Goal: Task Accomplishment & Management: Manage account settings

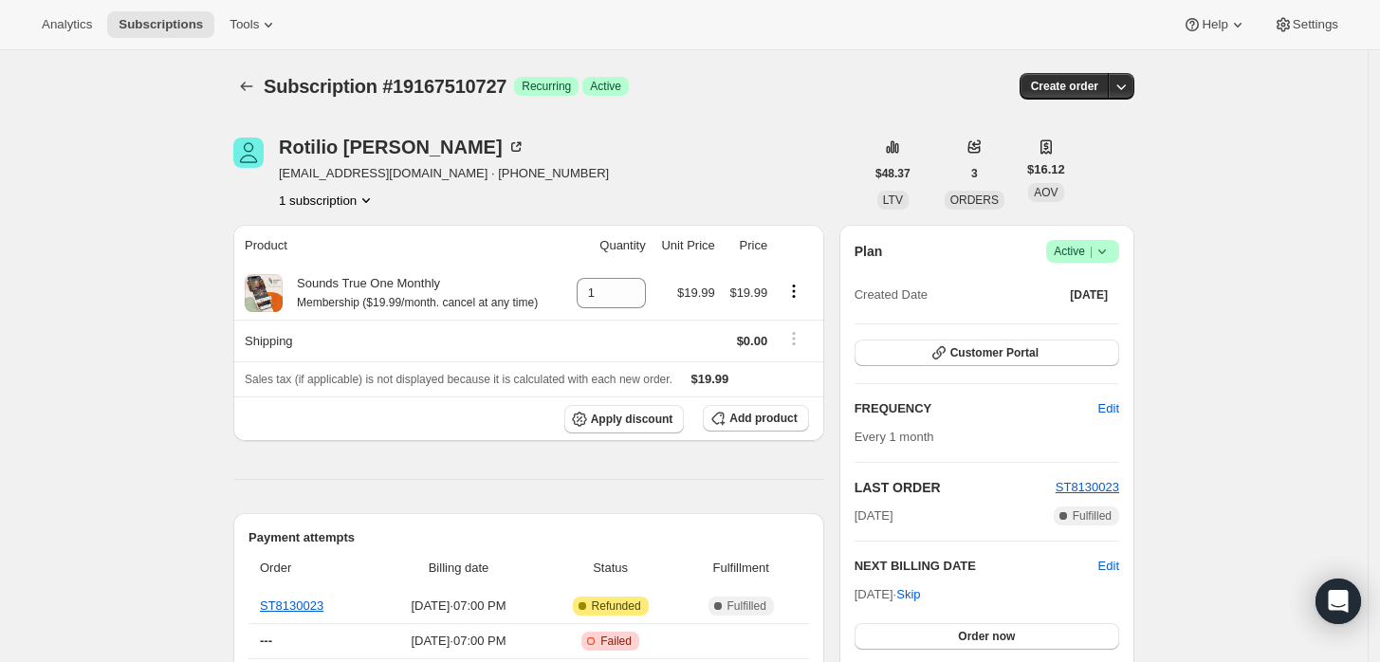
drag, startPoint x: 1127, startPoint y: 254, endPoint x: 1111, endPoint y: 256, distance: 15.3
click at [1121, 254] on div "Plan Success Active | Created Date Jul 13, 2025 Customer Portal FREQUENCY Edit …" at bounding box center [986, 470] width 295 height 490
click at [1111, 257] on icon at bounding box center [1101, 251] width 19 height 19
click at [1077, 327] on span "Cancel subscription" at bounding box center [1089, 320] width 107 height 14
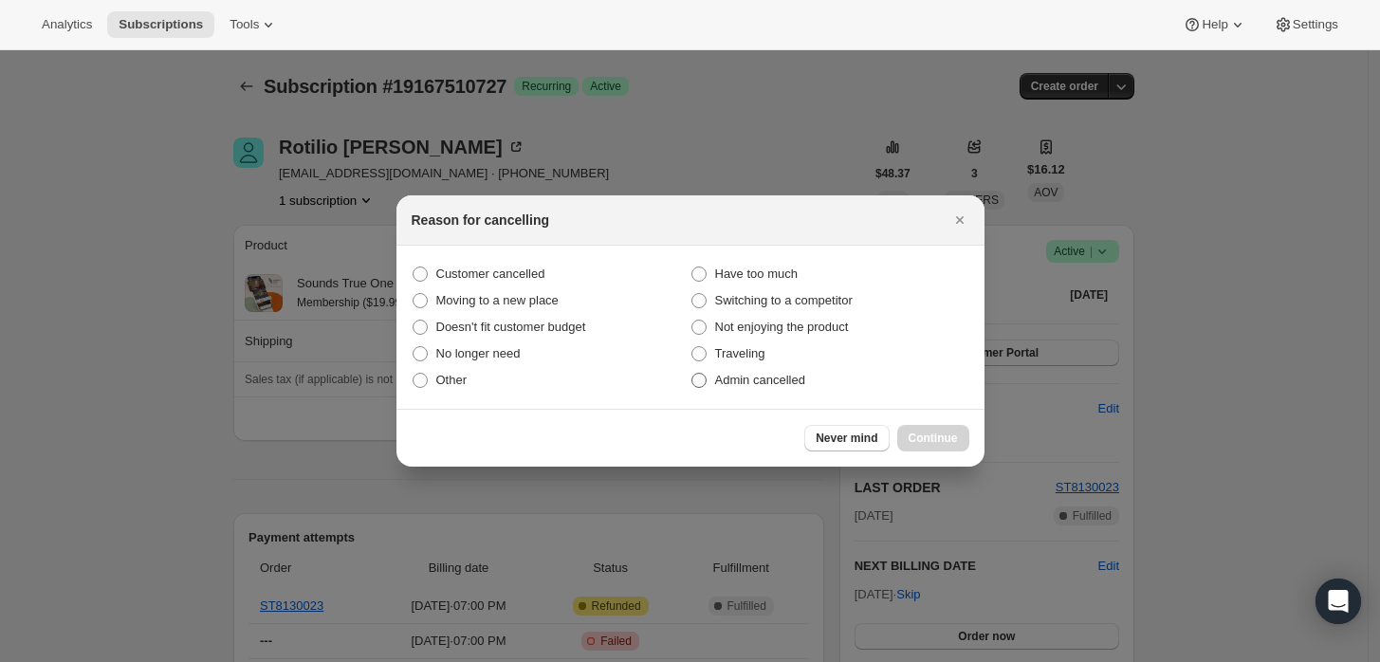
click at [763, 387] on span "Admin cancelled" at bounding box center [760, 380] width 90 height 14
click at [692, 374] on input "Admin cancelled" at bounding box center [691, 373] width 1 height 1
radio input "true"
click at [949, 442] on span "Continue" at bounding box center [932, 438] width 49 height 15
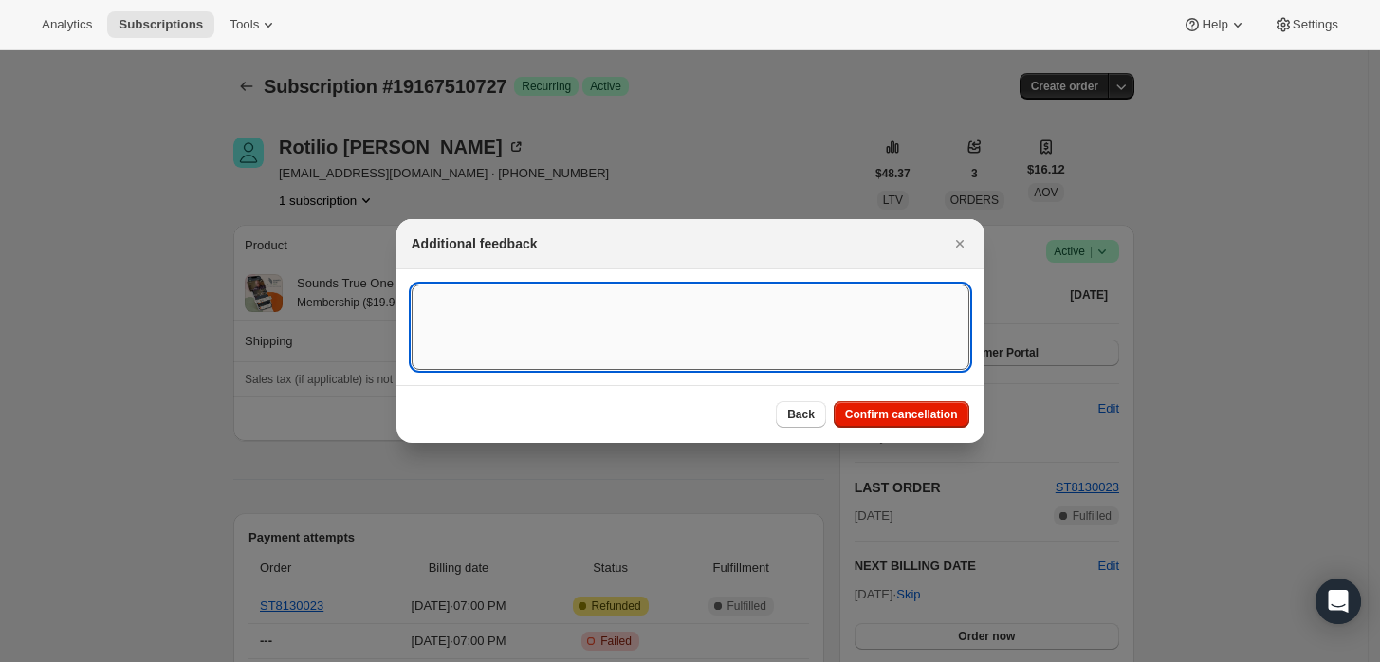
click at [678, 319] on textarea ":rbh:" at bounding box center [691, 326] width 558 height 85
type textarea "Customer requested cancellation and refund."
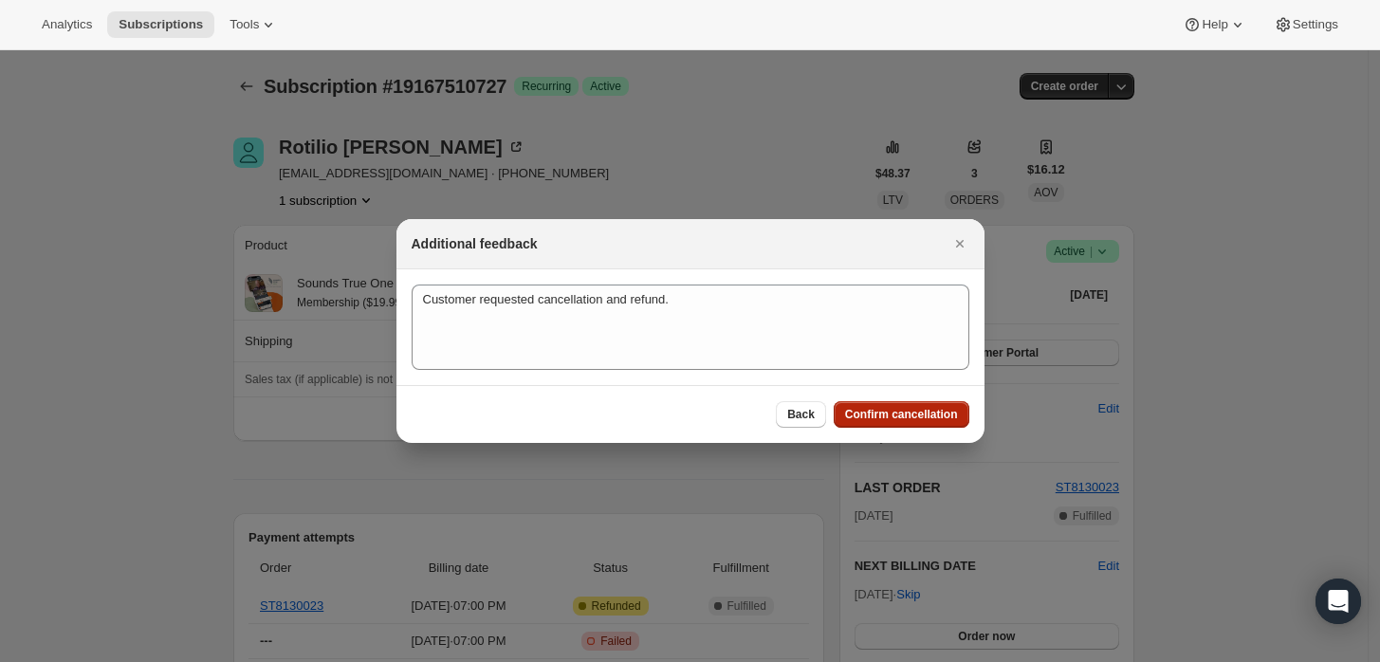
click at [920, 423] on button "Confirm cancellation" at bounding box center [902, 414] width 136 height 27
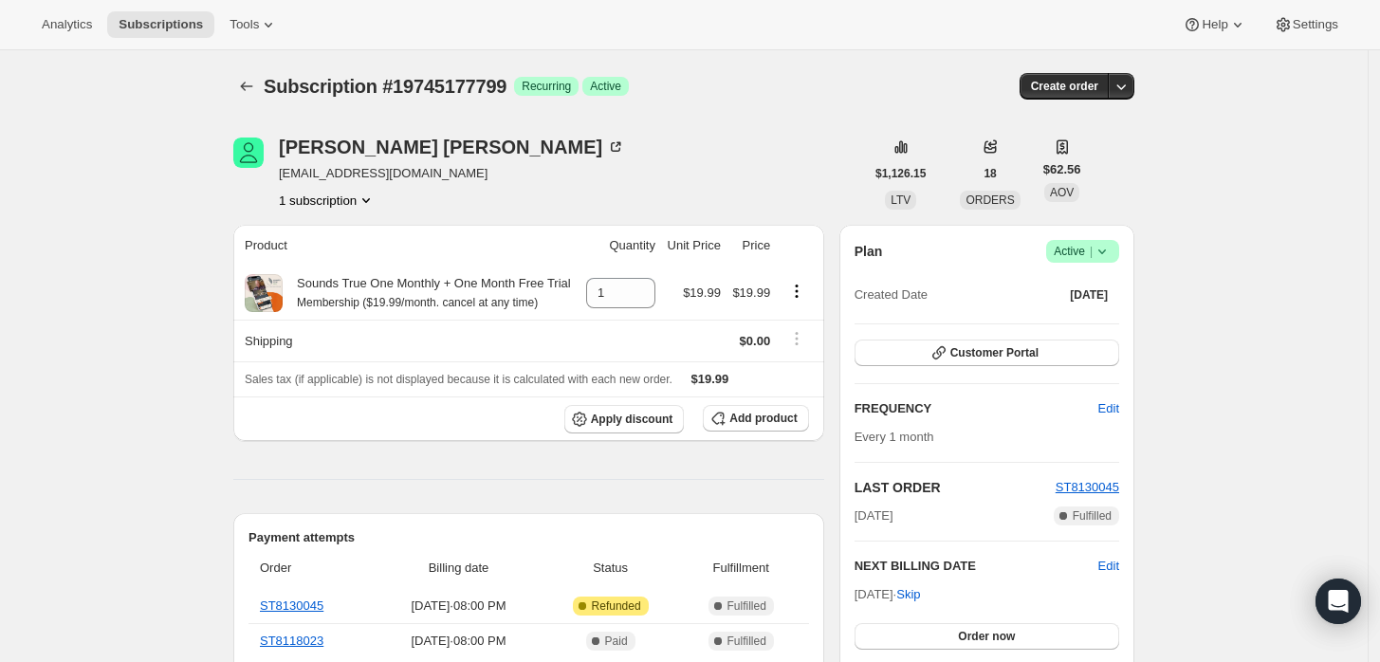
click at [1105, 259] on icon at bounding box center [1101, 251] width 19 height 19
click at [1064, 327] on span "Cancel subscription" at bounding box center [1089, 320] width 107 height 14
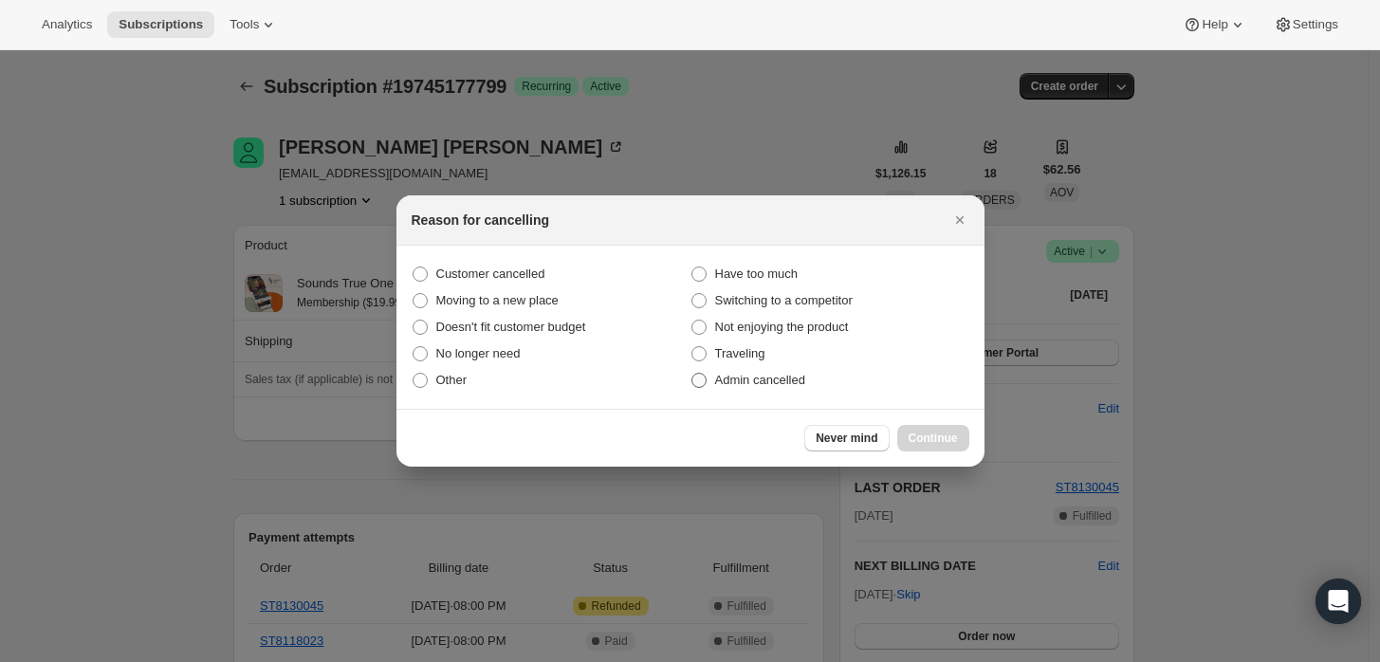
click at [781, 391] on label "Admin cancelled" at bounding box center [829, 380] width 279 height 27
click at [692, 374] on input "Admin cancelled" at bounding box center [691, 373] width 1 height 1
radio input "true"
click at [914, 428] on button "Continue" at bounding box center [933, 438] width 72 height 27
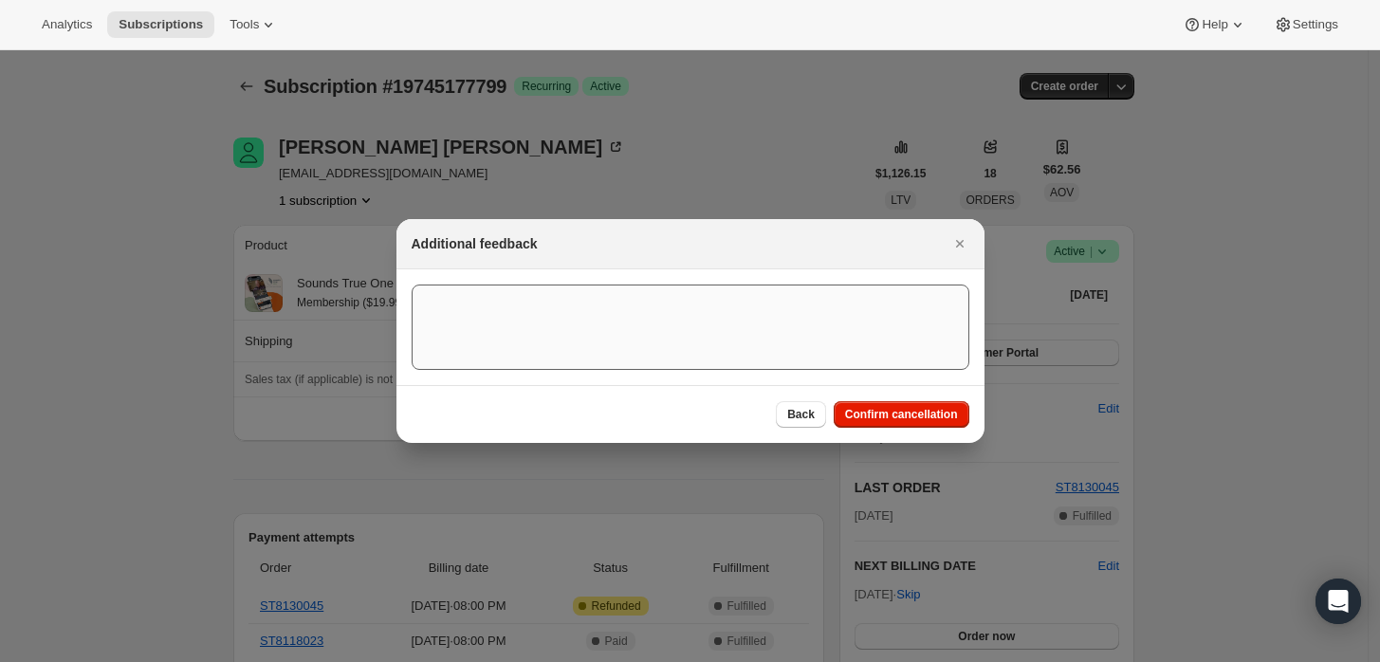
click at [826, 366] on section ":rbj:" at bounding box center [690, 327] width 588 height 116
drag, startPoint x: 841, startPoint y: 366, endPoint x: 819, endPoint y: 348, distance: 28.3
click at [819, 348] on textarea ":rbj:" at bounding box center [691, 326] width 558 height 85
click at [765, 300] on textarea ":rbj:" at bounding box center [691, 326] width 558 height 85
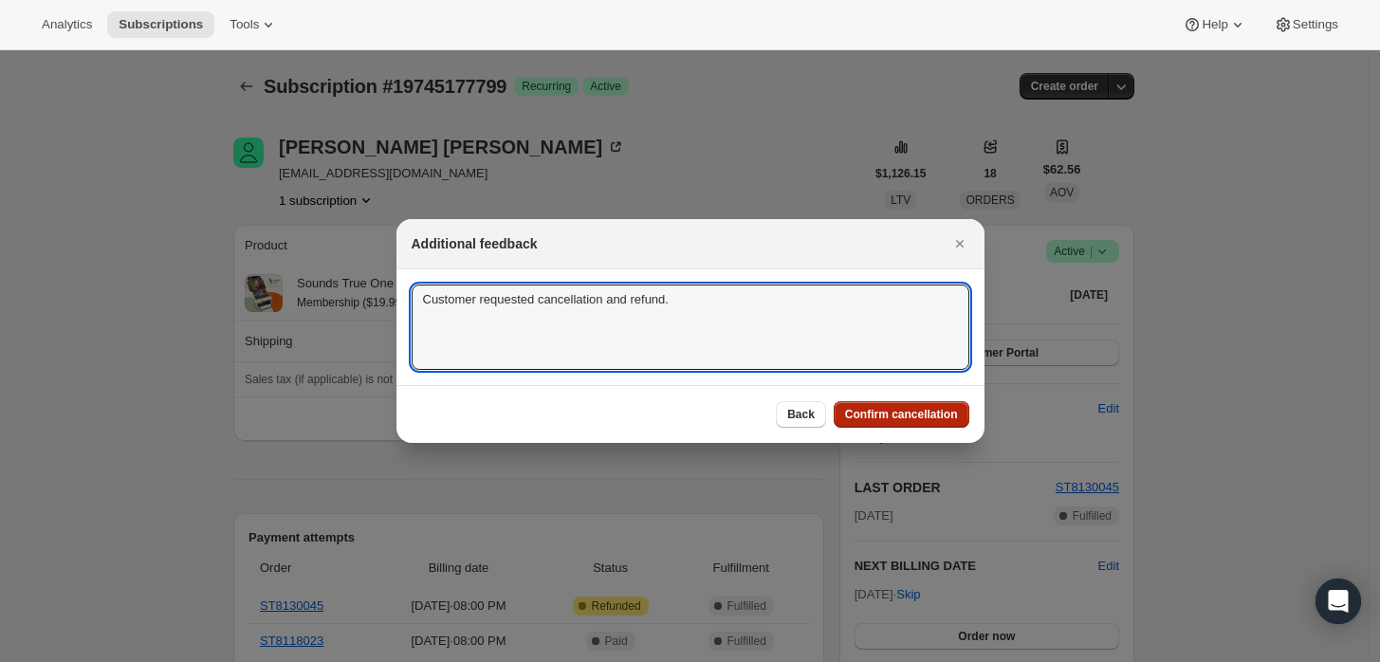
type textarea "Customer requested cancellation and refund."
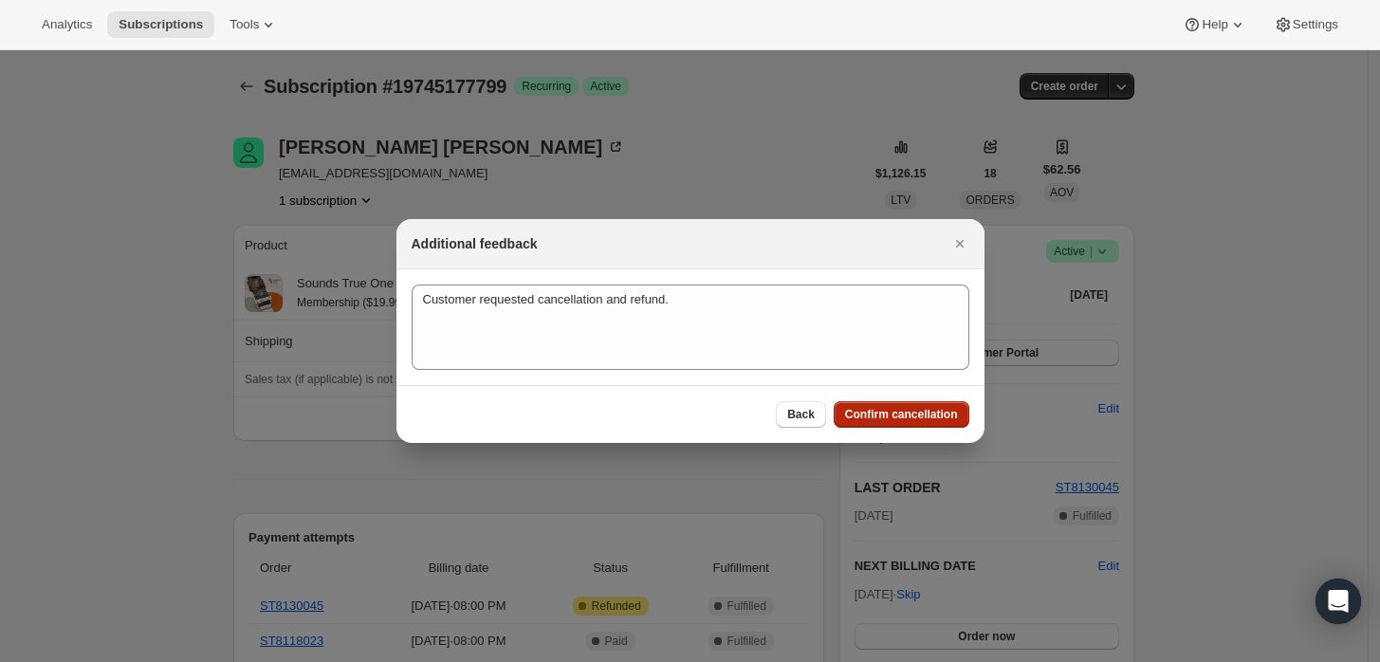
click at [892, 404] on button "Confirm cancellation" at bounding box center [902, 414] width 136 height 27
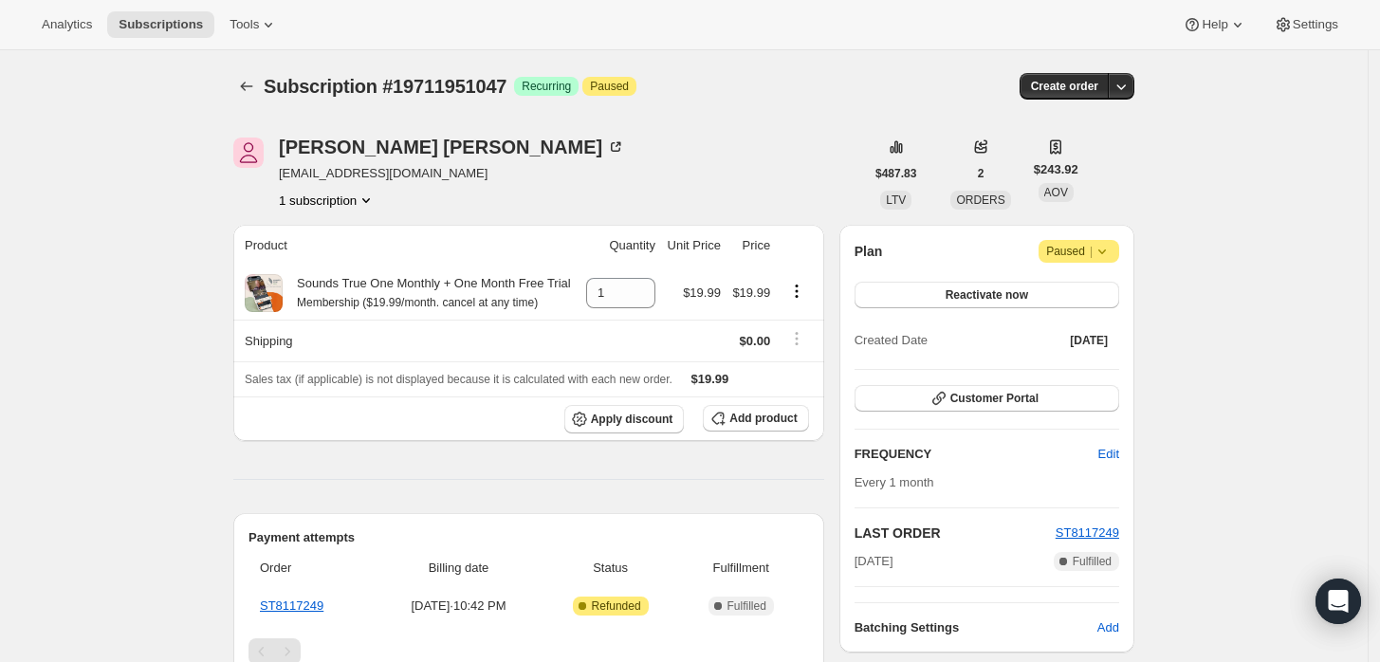
click at [1109, 258] on icon at bounding box center [1101, 251] width 19 height 19
click at [1064, 285] on span "Cancel subscription" at bounding box center [1086, 288] width 107 height 14
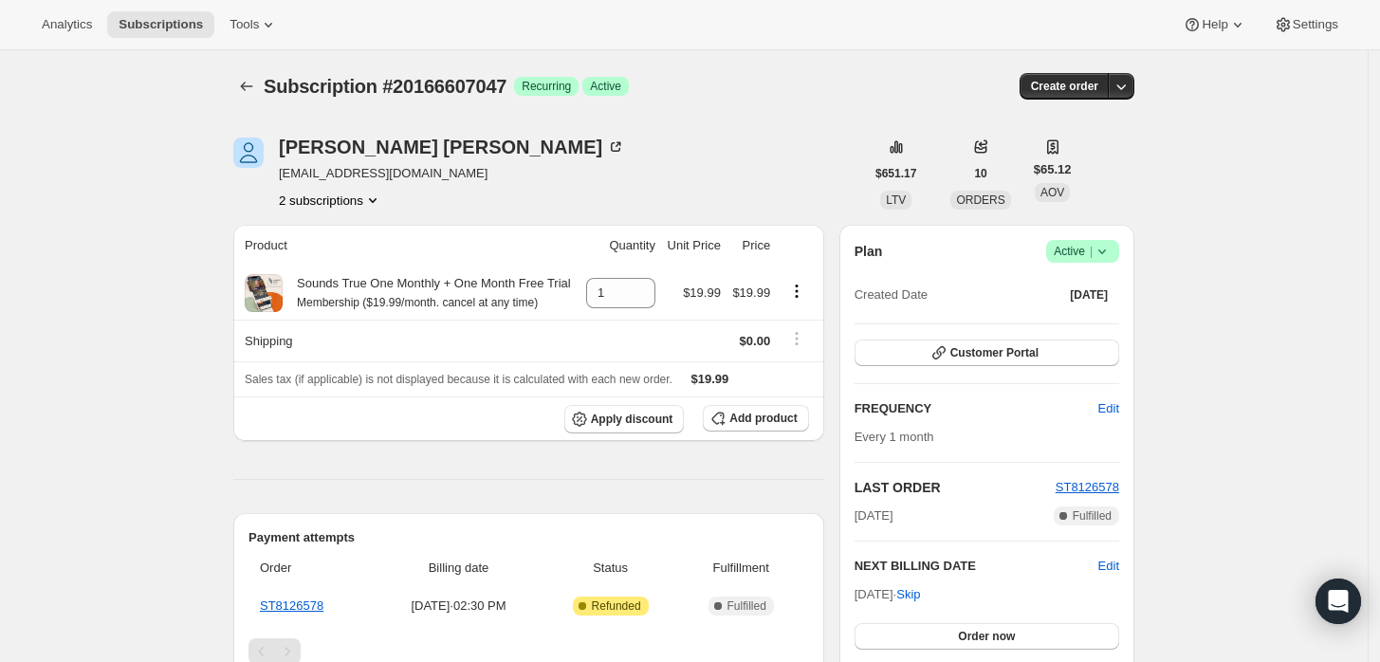
click at [1092, 254] on span "Active |" at bounding box center [1083, 251] width 58 height 19
click at [1071, 319] on span "Cancel subscription" at bounding box center [1089, 320] width 107 height 14
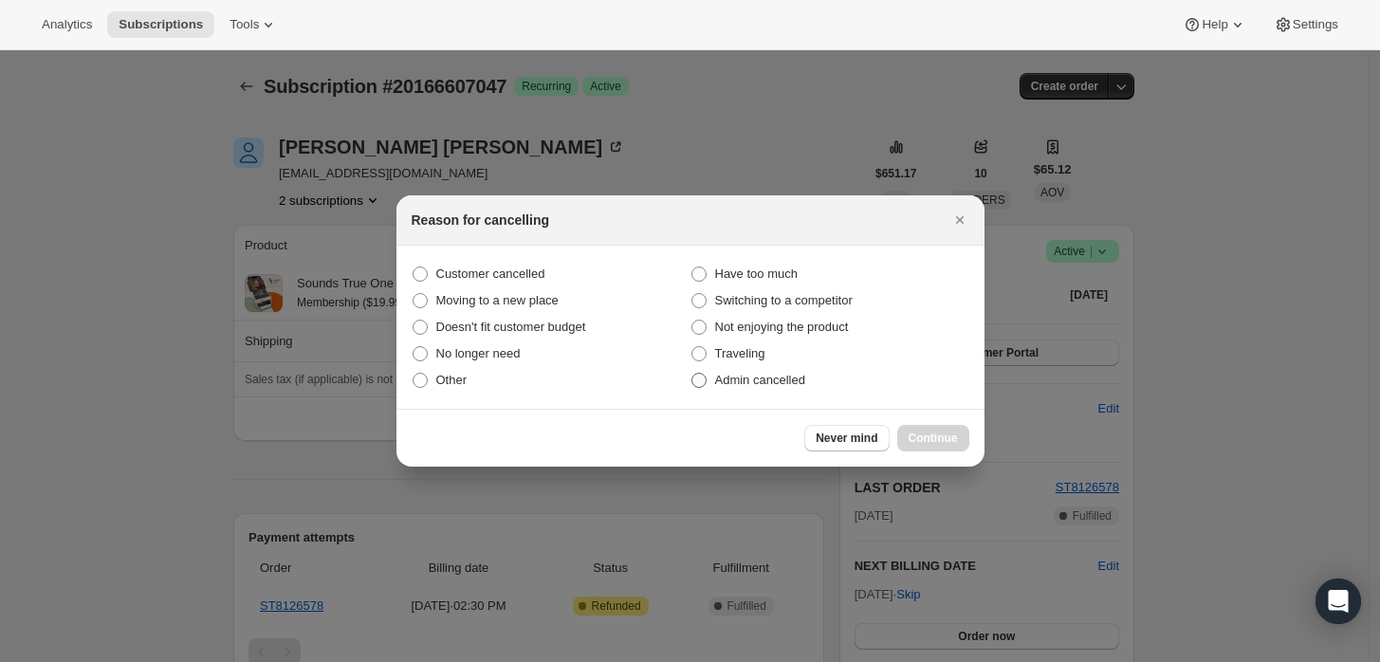
click at [774, 374] on span "Admin cancelled" at bounding box center [760, 380] width 90 height 14
click at [692, 374] on input "Admin cancelled" at bounding box center [691, 373] width 1 height 1
radio input "true"
click at [933, 437] on span "Continue" at bounding box center [932, 438] width 49 height 15
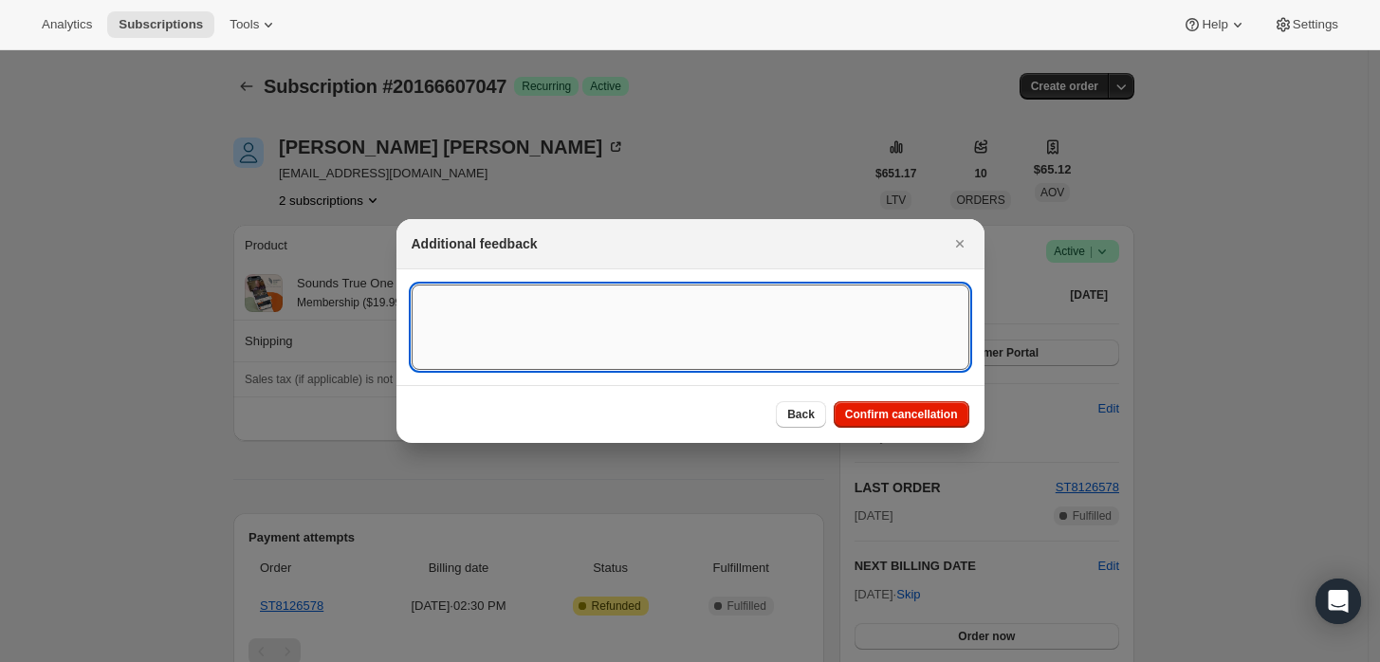
click at [698, 338] on textarea ":rbj:" at bounding box center [691, 326] width 558 height 85
type textarea "Customer requested cancellation and refund."
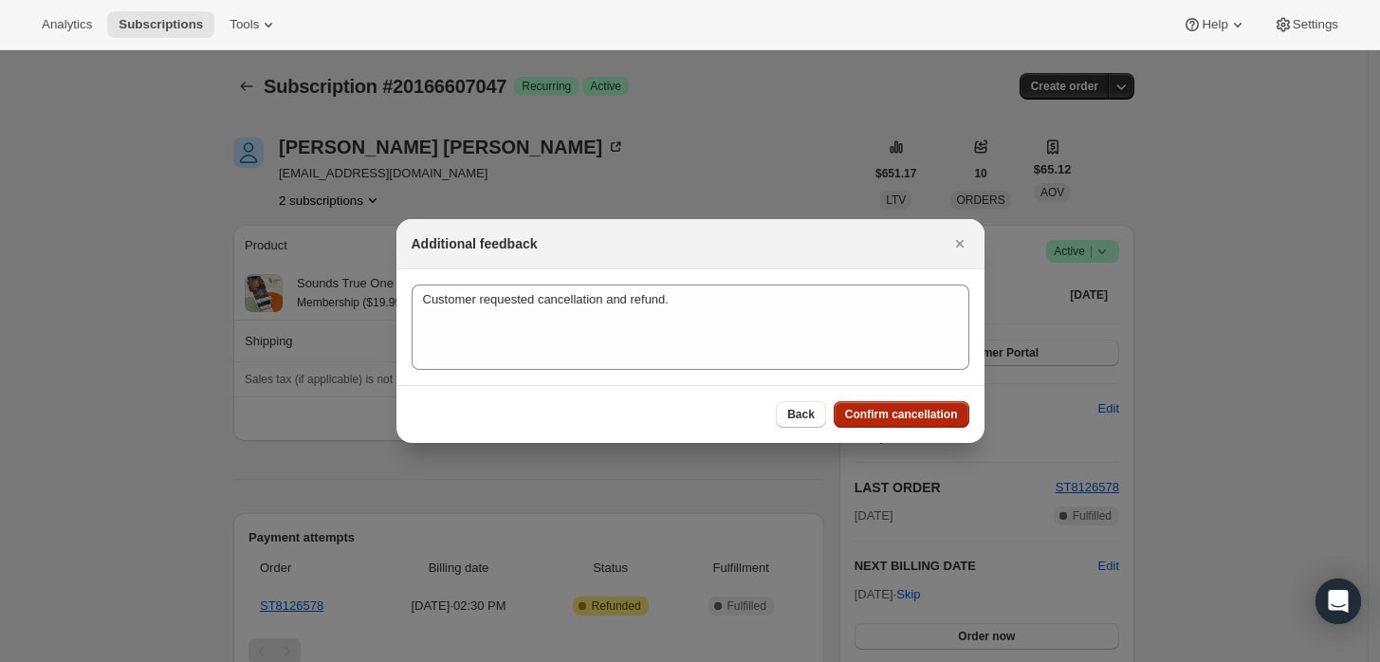
click at [924, 413] on span "Confirm cancellation" at bounding box center [901, 414] width 113 height 15
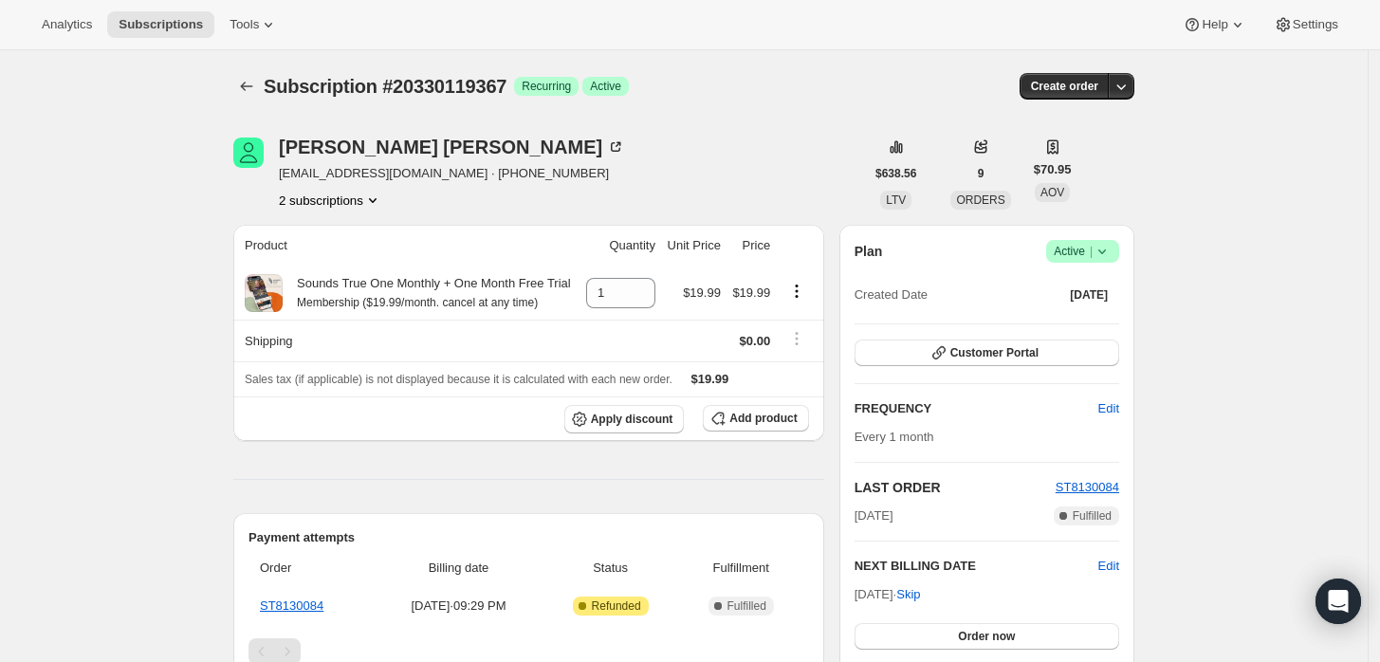
click at [367, 197] on icon "Product actions" at bounding box center [372, 200] width 19 height 19
click at [1119, 243] on span "Success Active |" at bounding box center [1082, 251] width 73 height 23
click at [1109, 314] on span "Cancel subscription" at bounding box center [1089, 320] width 107 height 14
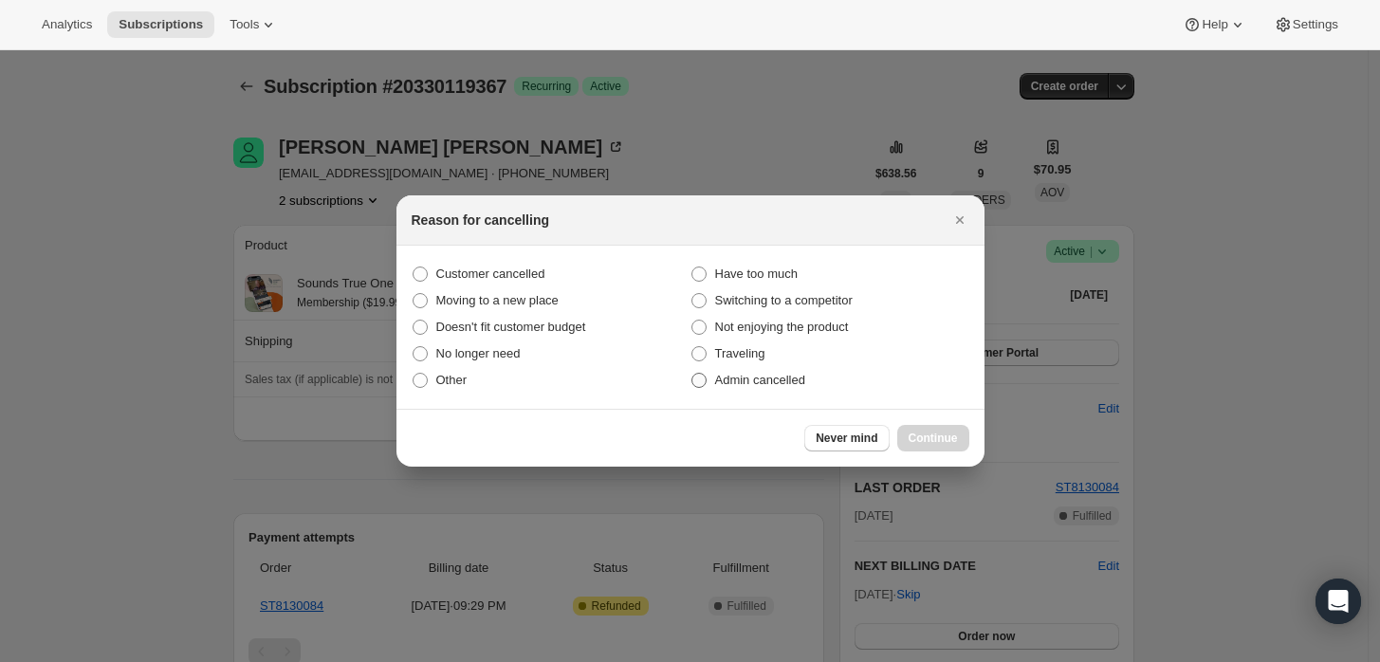
click at [754, 375] on span "Admin cancelled" at bounding box center [760, 380] width 90 height 14
click at [692, 374] on input "Admin cancelled" at bounding box center [691, 373] width 1 height 1
radio input "true"
click at [956, 444] on span "Continue" at bounding box center [932, 438] width 49 height 15
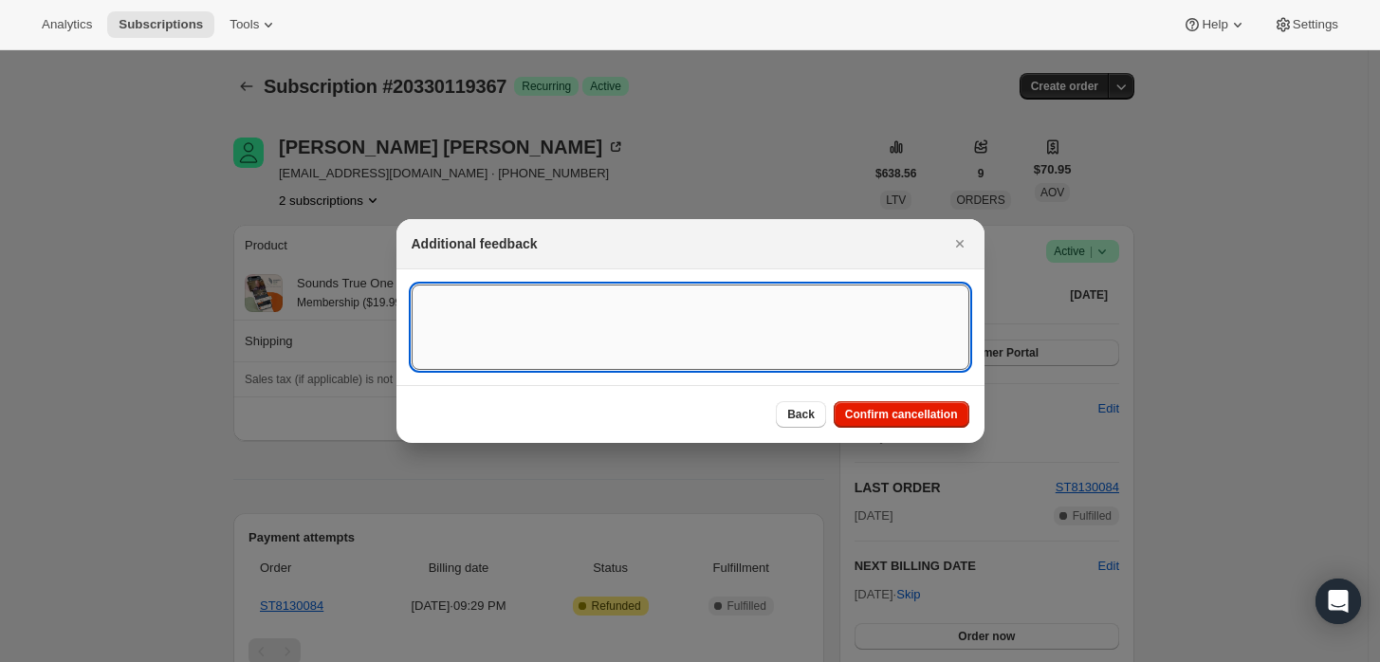
click at [643, 362] on textarea ":rbj:" at bounding box center [691, 326] width 558 height 85
type textarea "Customer requested cancellation and refund."
click at [909, 417] on span "Confirm cancellation" at bounding box center [901, 414] width 113 height 15
